Goal: Navigation & Orientation: Find specific page/section

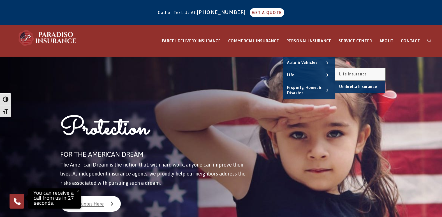
click at [343, 71] on link "Life Insurance" at bounding box center [360, 74] width 50 height 12
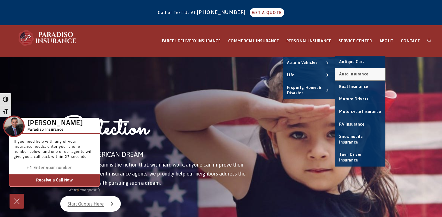
click at [348, 71] on link "Auto Insurance" at bounding box center [360, 74] width 50 height 12
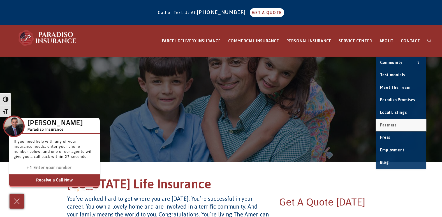
click at [390, 125] on span "Partners" at bounding box center [388, 125] width 17 height 4
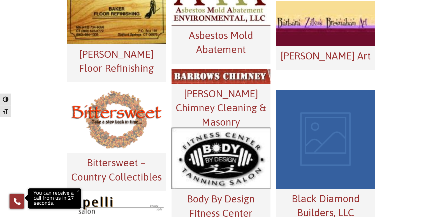
scroll to position [505, 0]
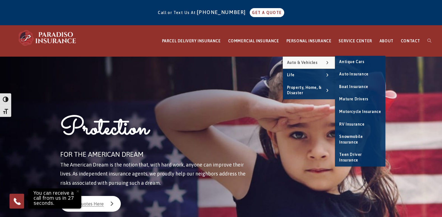
click at [303, 59] on link "Auto & Vehicles" at bounding box center [309, 63] width 52 height 12
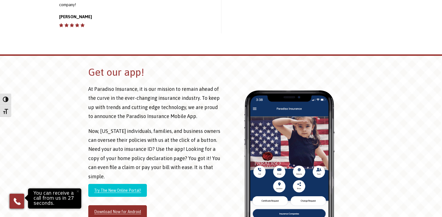
scroll to position [645, 0]
